Goal: Task Accomplishment & Management: Use online tool/utility

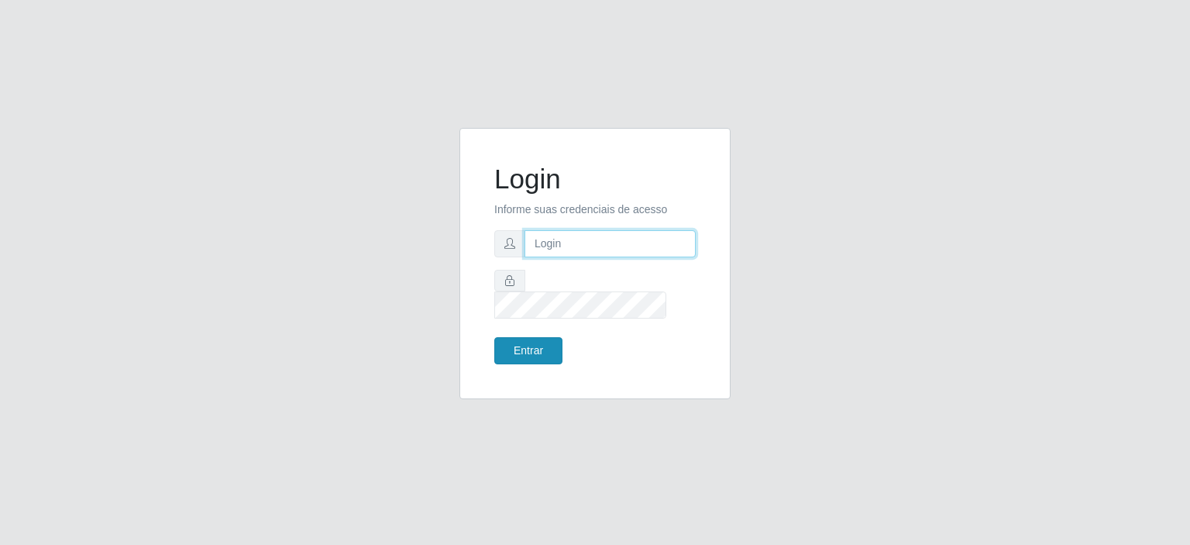
type input "[EMAIL_ADDRESS][DOMAIN_NAME]"
click at [549, 337] on button "Entrar" at bounding box center [528, 350] width 68 height 27
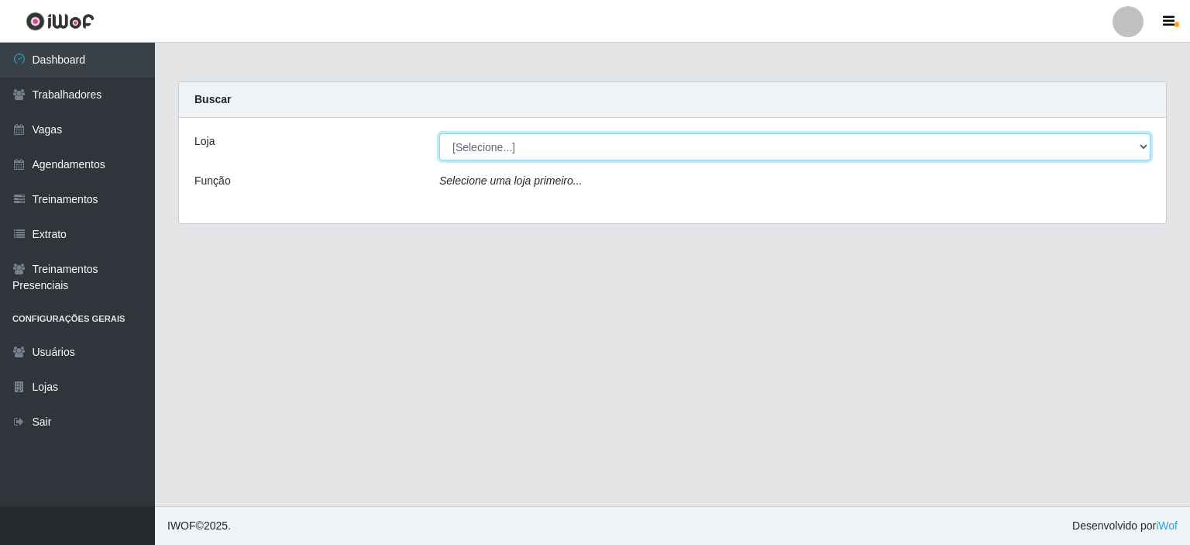
click at [538, 151] on select "[Selecione...] Preço Bom Supermercado" at bounding box center [794, 146] width 711 height 27
select select "387"
click at [439, 133] on select "[Selecione...] Preço Bom Supermercado" at bounding box center [794, 146] width 711 height 27
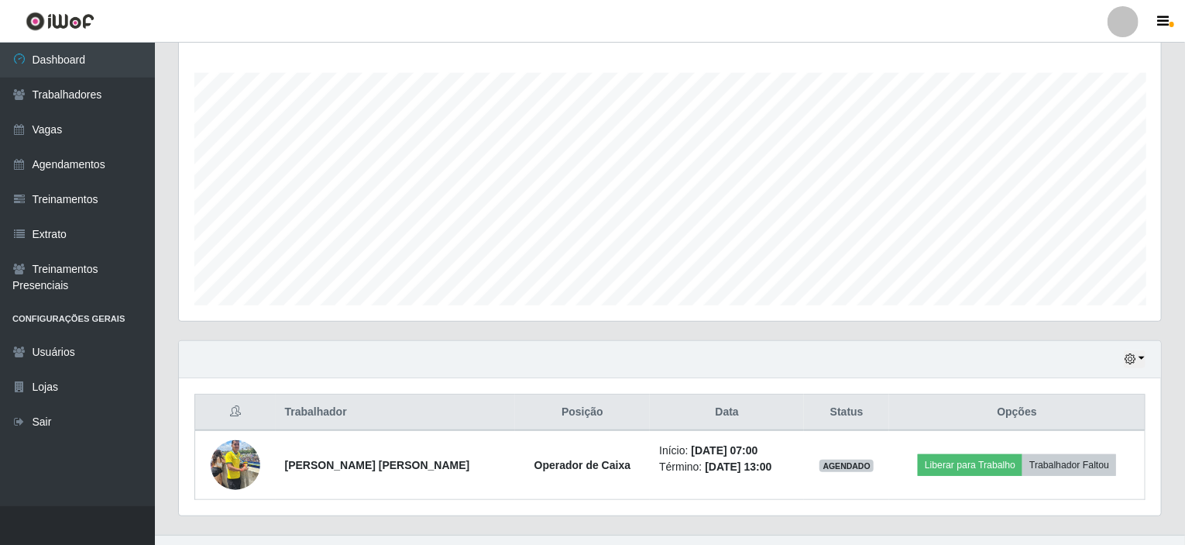
scroll to position [274, 0]
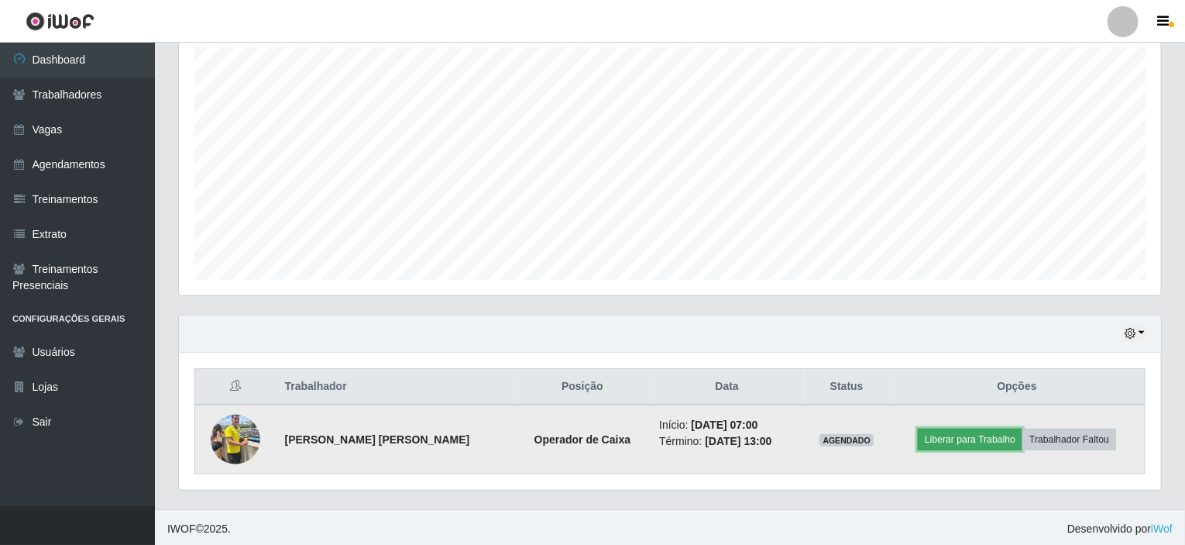
click at [965, 436] on button "Liberar para Trabalho" at bounding box center [970, 439] width 105 height 22
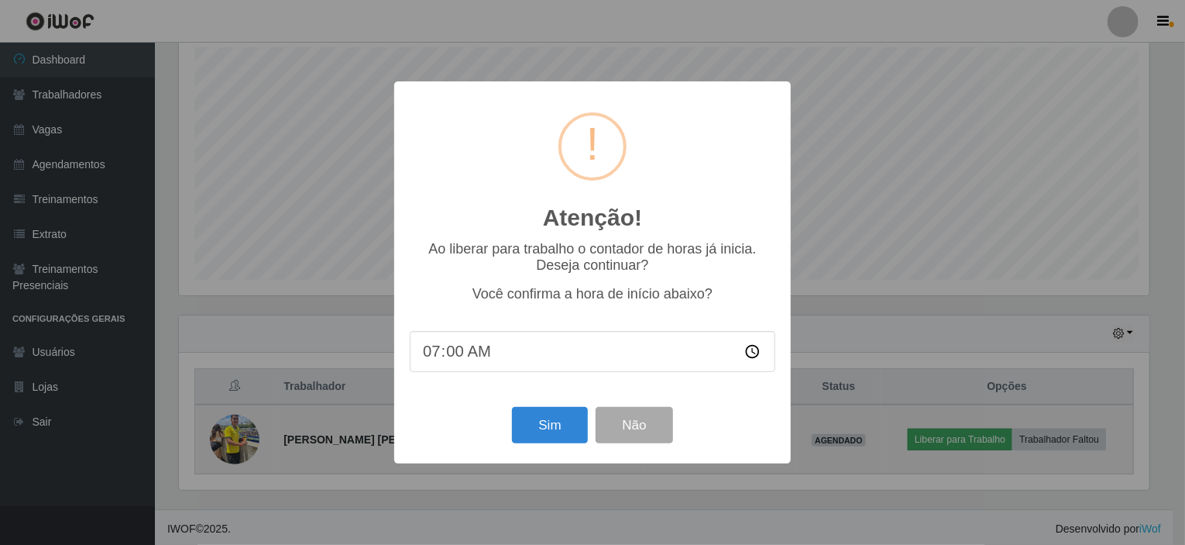
scroll to position [322, 976]
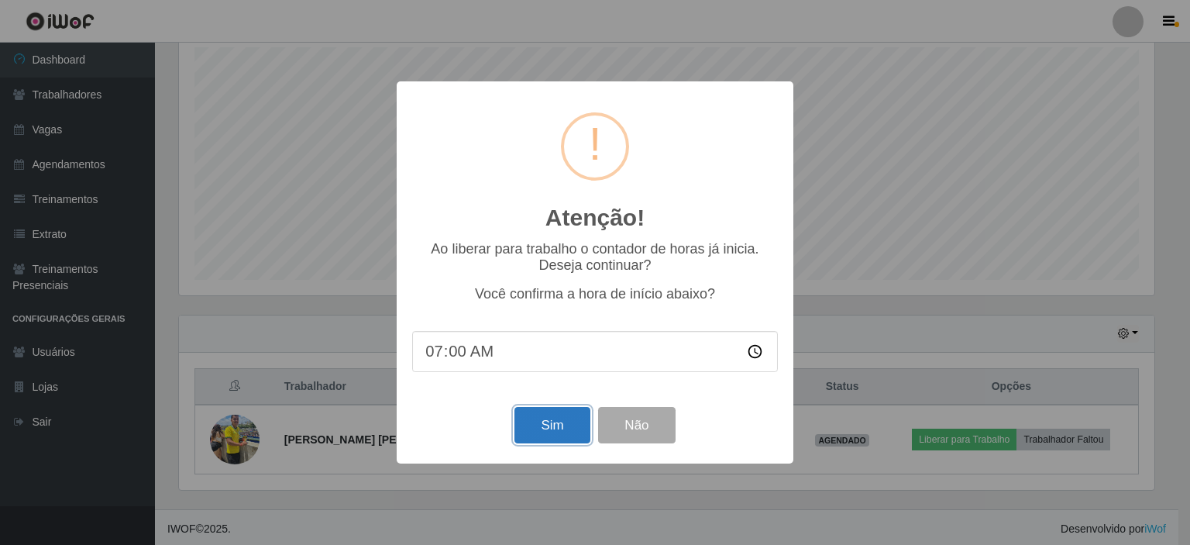
click at [545, 421] on button "Sim" at bounding box center [551, 425] width 75 height 36
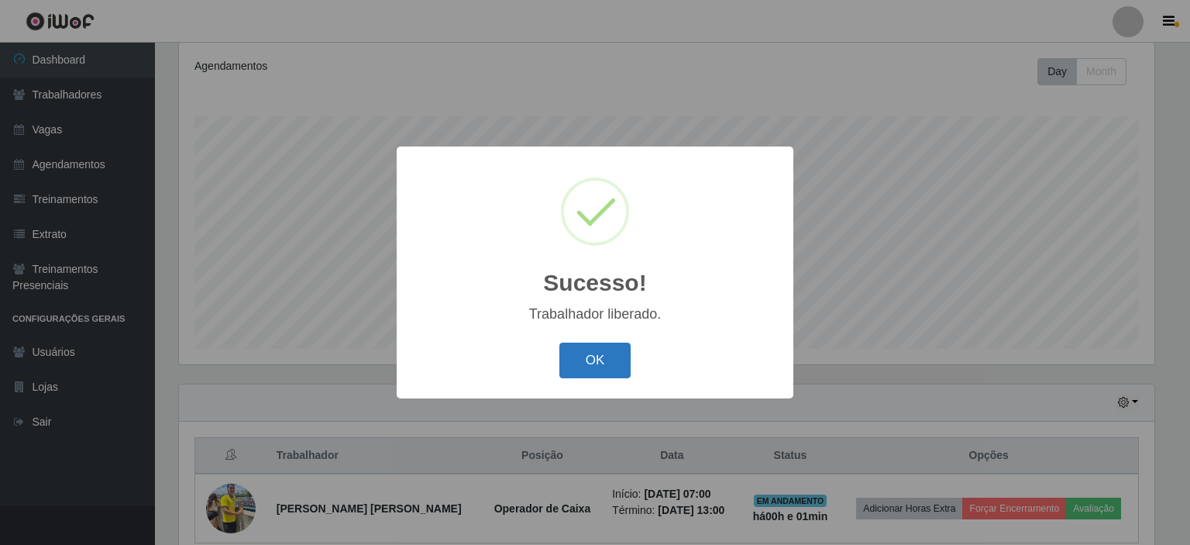
click at [612, 357] on button "OK" at bounding box center [595, 360] width 72 height 36
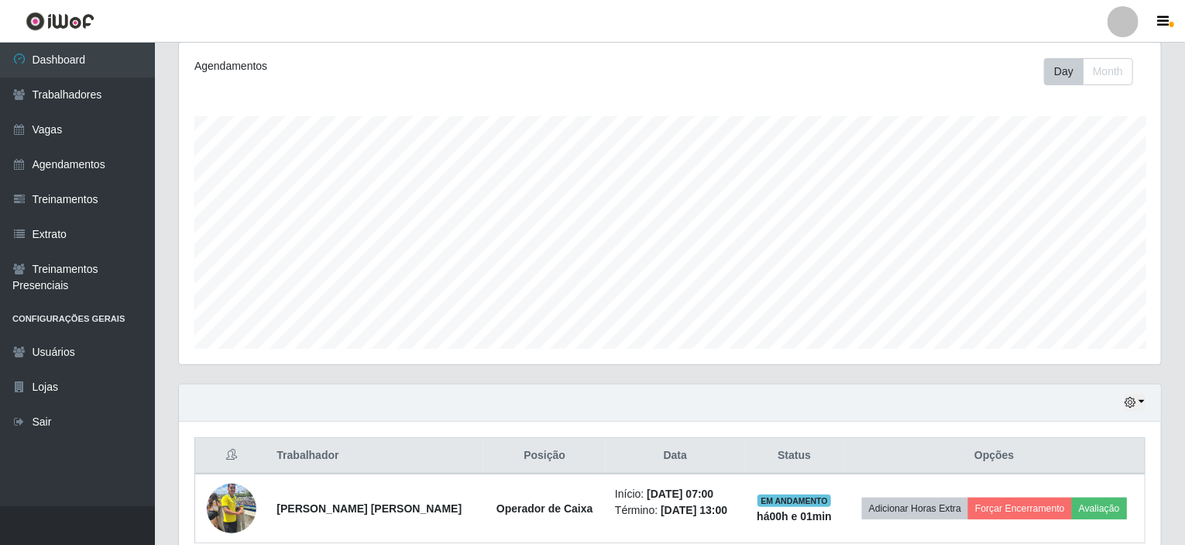
scroll to position [322, 982]
